Goal: Information Seeking & Learning: Learn about a topic

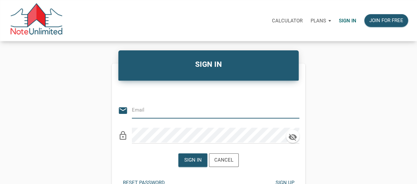
paste input "[EMAIL_ADDRESS][DOMAIN_NAME]"
type input "[EMAIL_ADDRESS][DOMAIN_NAME]"
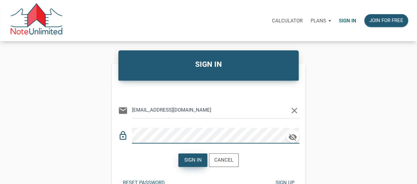
click at [187, 158] on div "Sign in" at bounding box center [192, 161] width 17 height 8
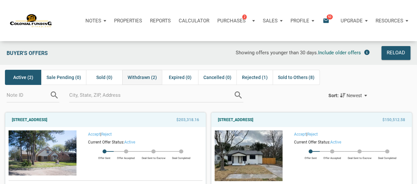
click at [140, 82] on div "Withdrawn (2)" at bounding box center [142, 77] width 40 height 15
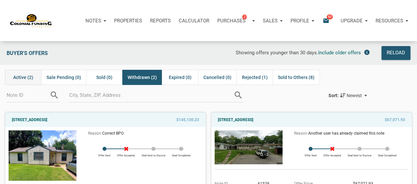
click at [17, 78] on span "Active (2)" at bounding box center [23, 78] width 20 height 8
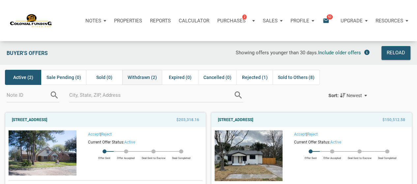
click at [141, 77] on span "Withdrawn (2)" at bounding box center [142, 78] width 29 height 8
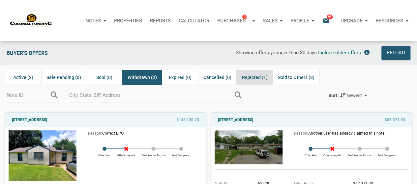
click at [253, 79] on span "Rejected (1)" at bounding box center [255, 78] width 26 height 8
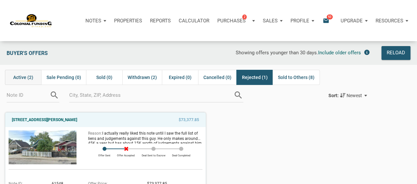
click at [13, 78] on span "Active (2)" at bounding box center [23, 78] width 20 height 8
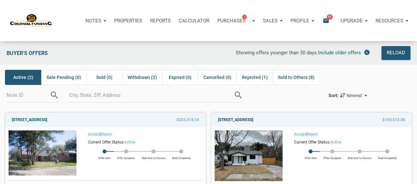
click at [253, 118] on link "[STREET_ADDRESS]" at bounding box center [235, 120] width 35 height 8
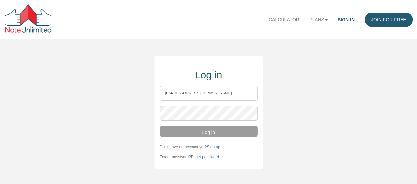
type input "[EMAIL_ADDRESS][DOMAIN_NAME]"
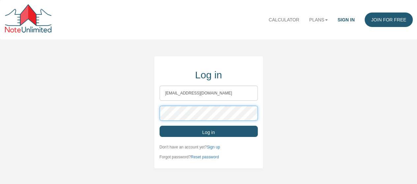
click at [160, 126] on button "Log in" at bounding box center [209, 131] width 98 height 11
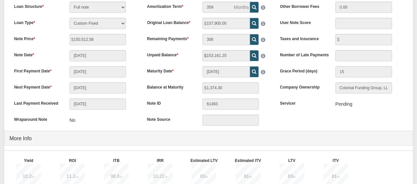
scroll to position [51, 0]
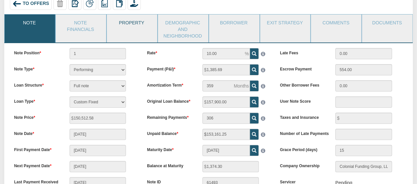
click at [139, 26] on link "Property" at bounding box center [132, 23] width 50 height 16
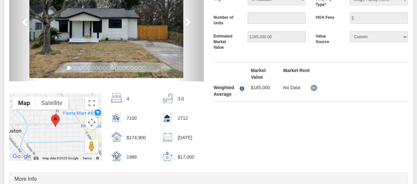
scroll to position [150, 0]
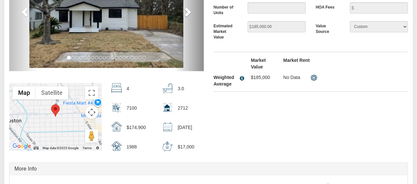
click at [191, 13] on span at bounding box center [187, 12] width 10 height 10
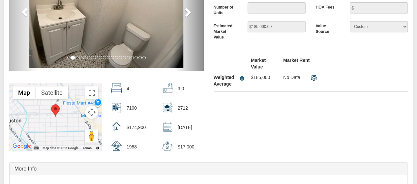
click at [187, 13] on span at bounding box center [187, 12] width 10 height 10
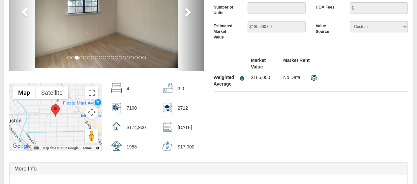
click at [187, 13] on span at bounding box center [187, 12] width 10 height 10
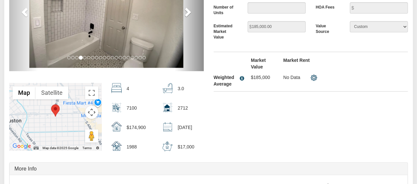
click at [187, 13] on span at bounding box center [187, 12] width 10 height 10
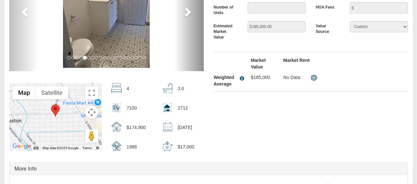
click at [187, 13] on span at bounding box center [187, 12] width 10 height 10
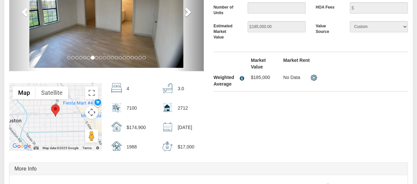
click at [187, 13] on span at bounding box center [187, 12] width 10 height 10
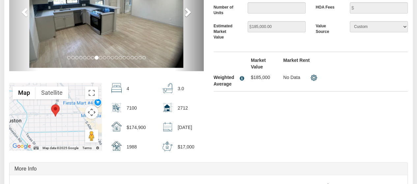
click at [187, 13] on span at bounding box center [187, 12] width 10 height 10
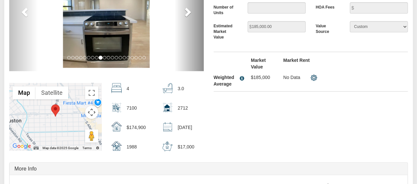
click at [187, 13] on span at bounding box center [187, 12] width 10 height 10
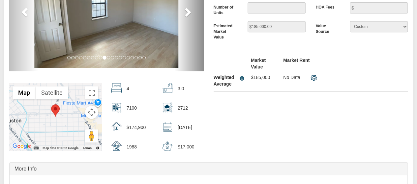
click at [187, 13] on span at bounding box center [187, 12] width 10 height 10
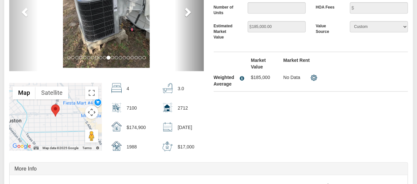
click at [187, 13] on span at bounding box center [187, 12] width 10 height 10
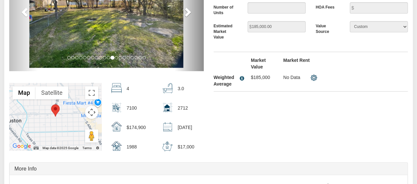
click at [187, 13] on span at bounding box center [187, 12] width 10 height 10
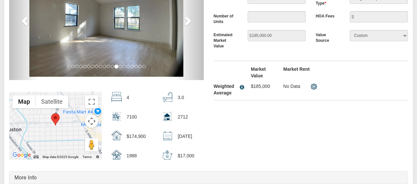
scroll to position [51, 0]
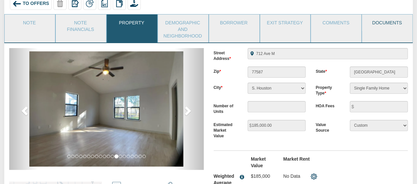
click at [389, 24] on link "Documents" at bounding box center [387, 23] width 50 height 16
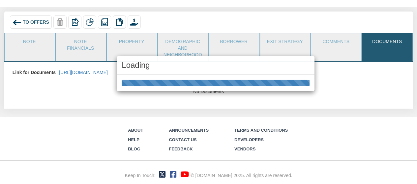
scroll to position [31, 0]
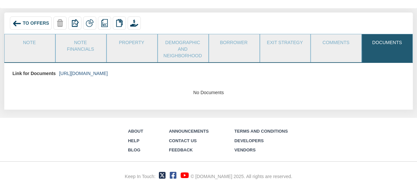
click at [85, 74] on link "https://colonialfundinggroup.sharepoint.com/:f:/s/operationsteam/Eg5p2f-ec6BFi1…" at bounding box center [83, 73] width 49 height 5
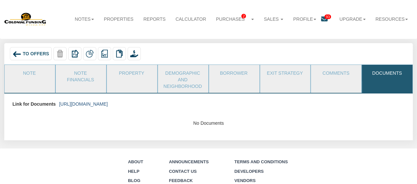
scroll to position [0, 0]
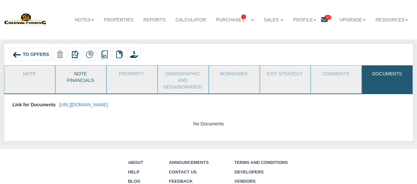
drag, startPoint x: 81, startPoint y: 80, endPoint x: 82, endPoint y: 84, distance: 4.4
click at [81, 80] on link "Note Financials" at bounding box center [81, 76] width 50 height 21
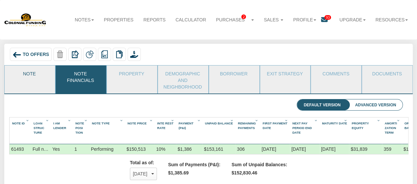
click at [16, 73] on link "Note" at bounding box center [30, 74] width 50 height 16
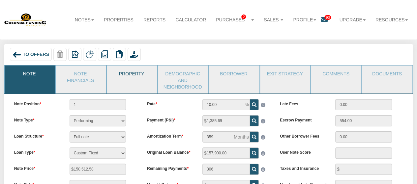
click at [141, 72] on link "Property" at bounding box center [132, 74] width 50 height 16
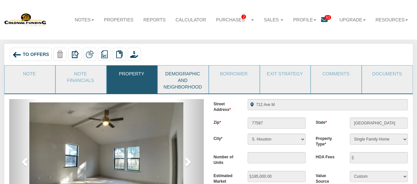
click at [193, 78] on link "Demographic and Neighborhood" at bounding box center [183, 80] width 50 height 28
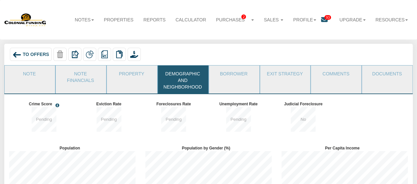
scroll to position [76, 136]
